Goal: Information Seeking & Learning: Learn about a topic

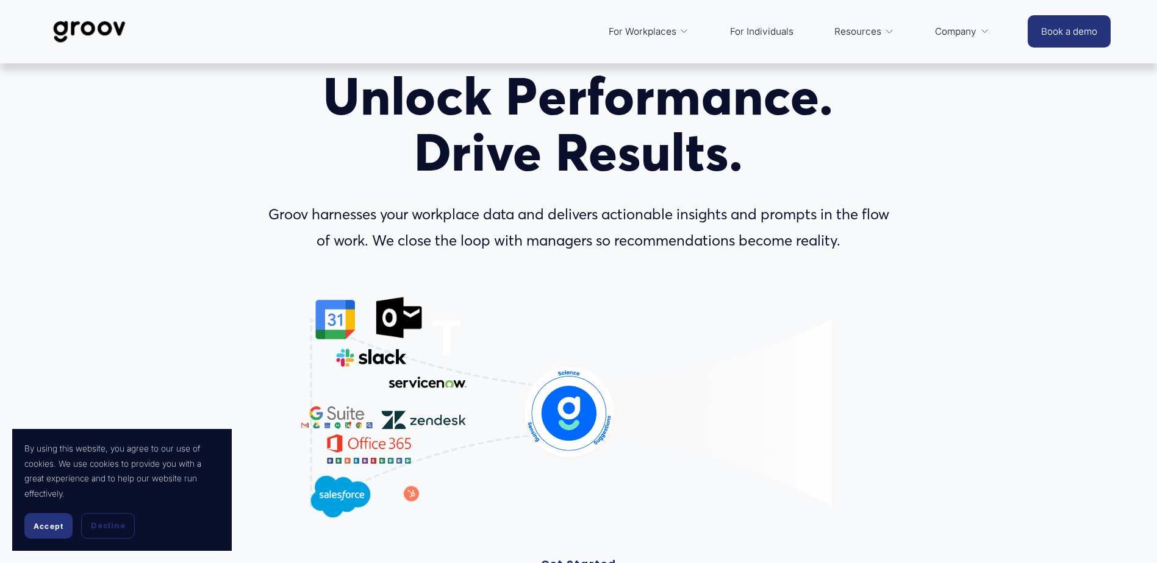
scroll to position [61, 0]
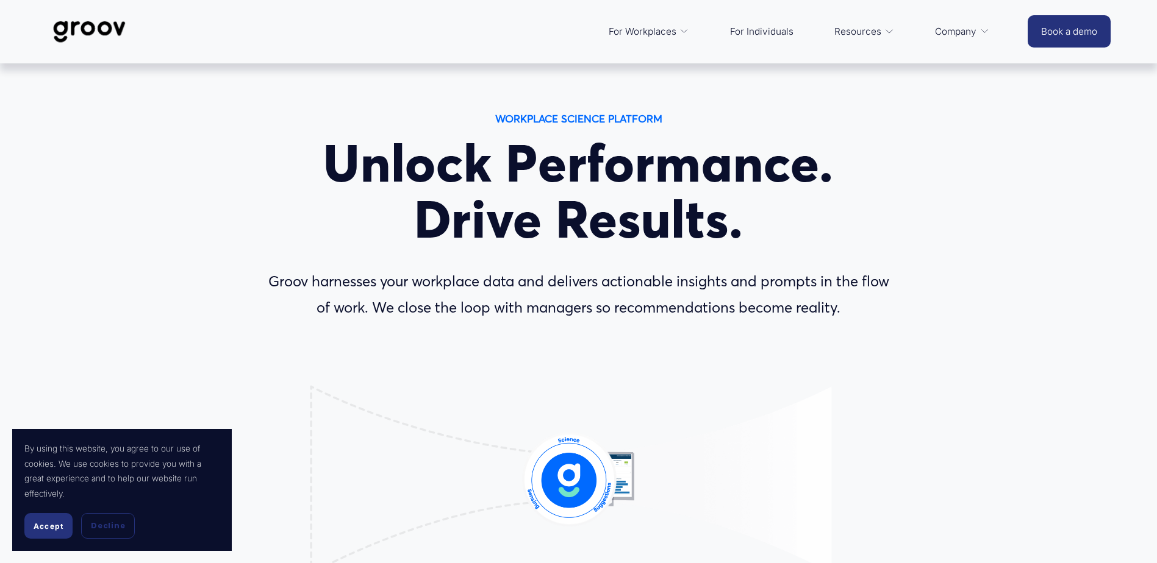
click at [45, 529] on span "Accept" at bounding box center [49, 526] width 30 height 9
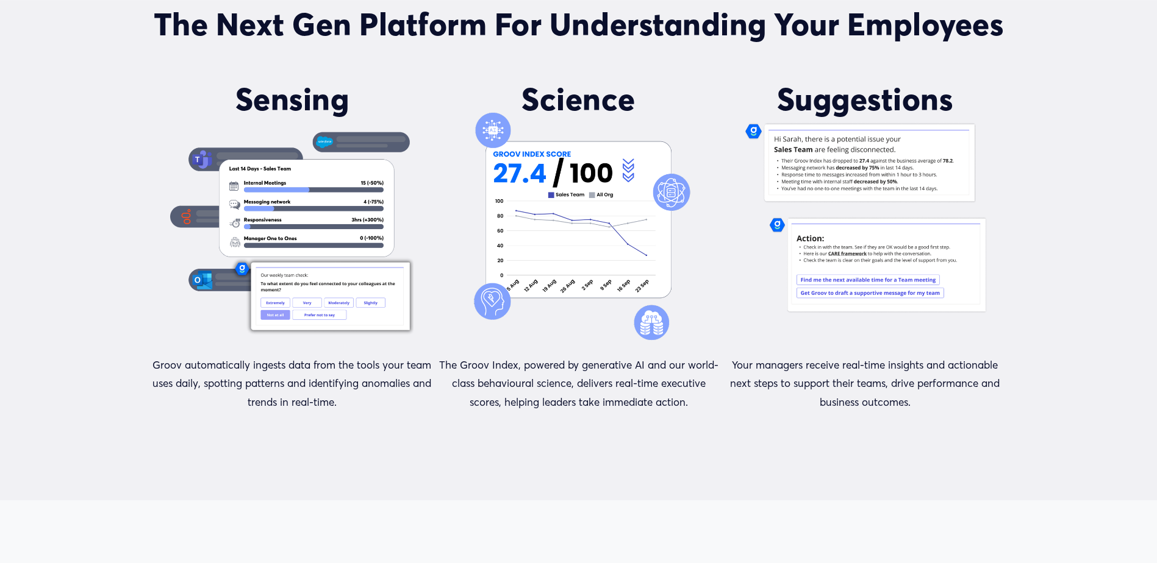
scroll to position [1082, 0]
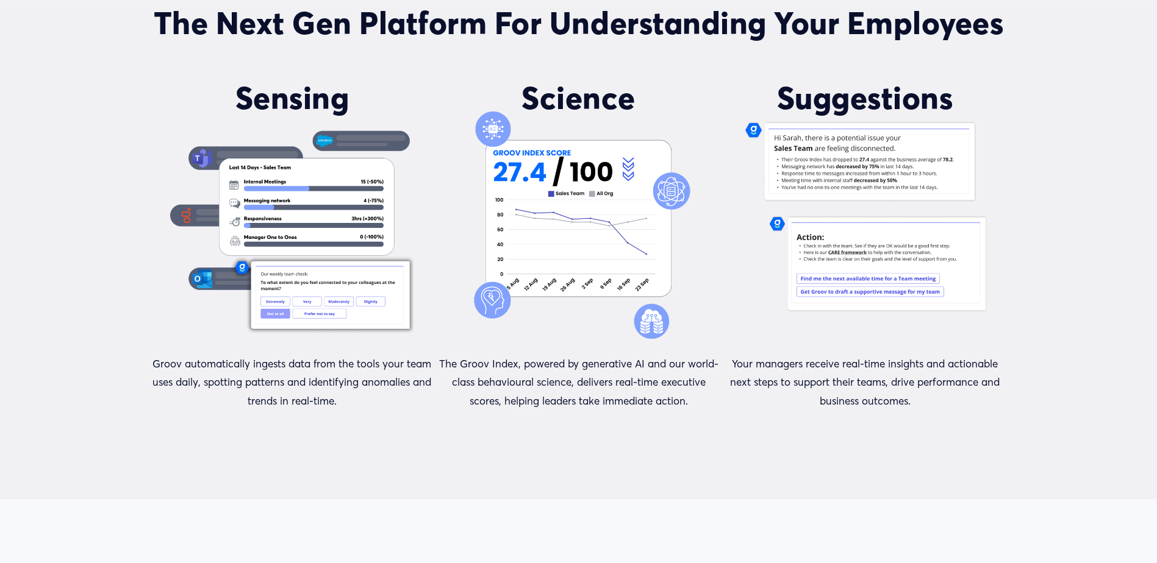
click at [195, 220] on div at bounding box center [291, 225] width 243 height 243
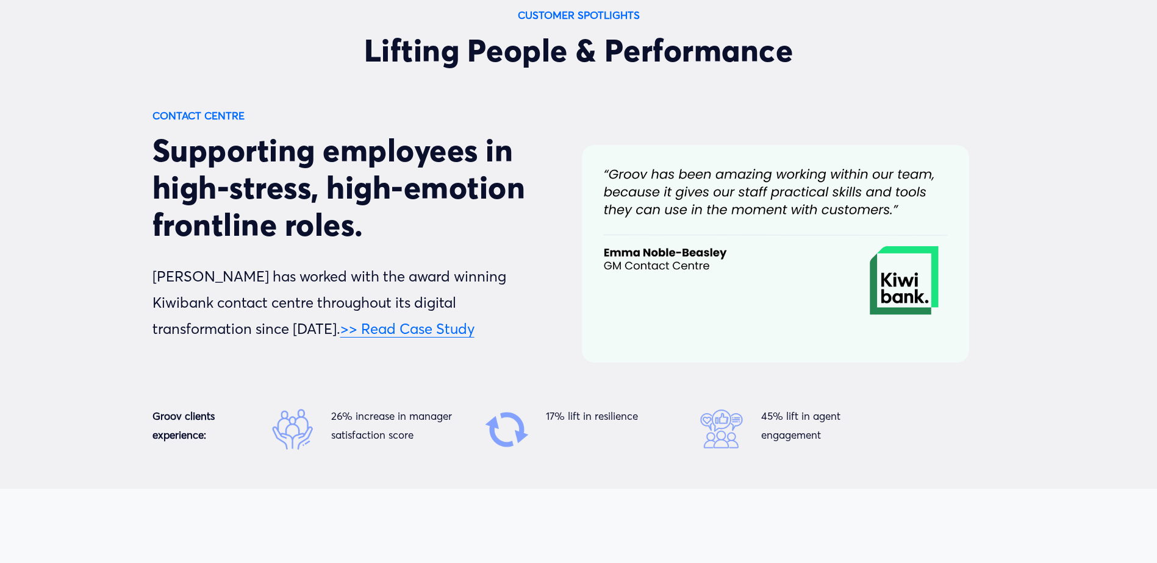
scroll to position [4162, 0]
click at [340, 331] on link ">> Read Case Study" at bounding box center [407, 329] width 134 height 18
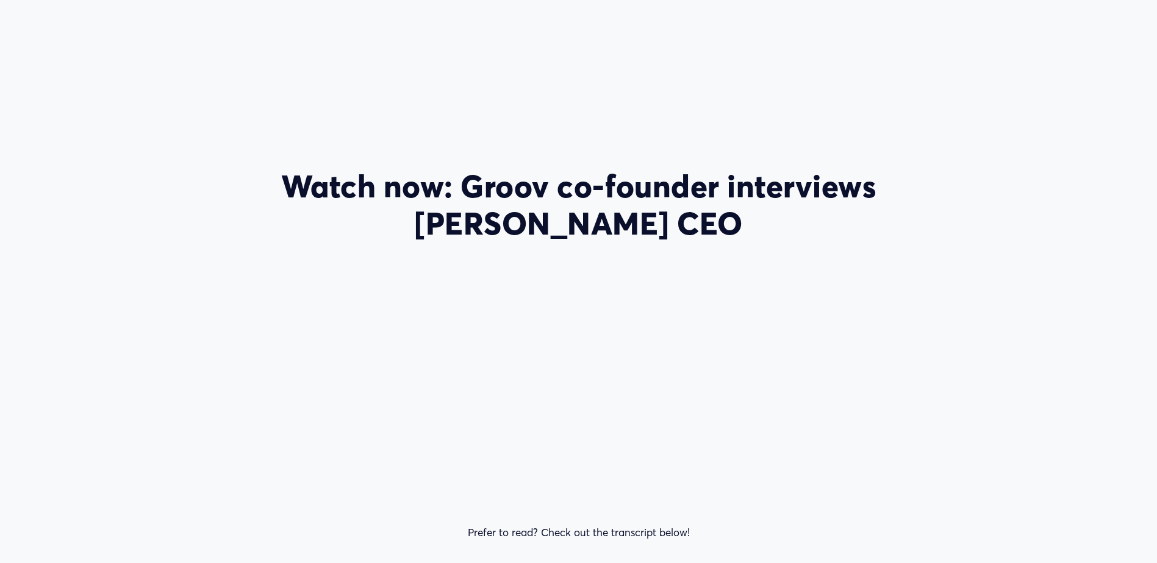
scroll to position [2104, 0]
